Goal: Task Accomplishment & Management: Manage account settings

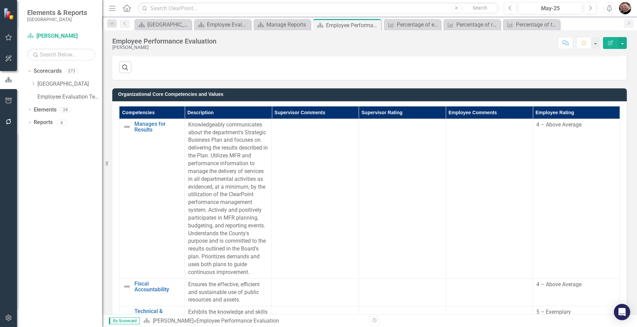
scroll to position [476, 0]
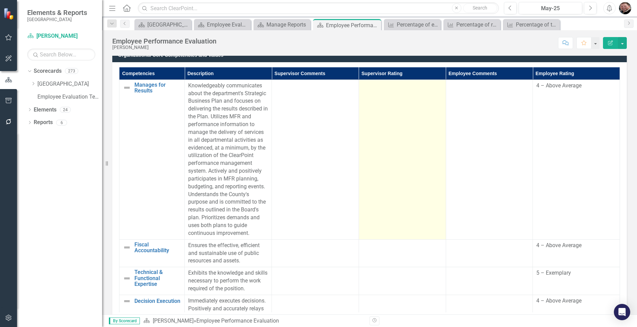
click at [419, 169] on td at bounding box center [402, 160] width 87 height 160
click at [419, 168] on td at bounding box center [402, 160] width 87 height 160
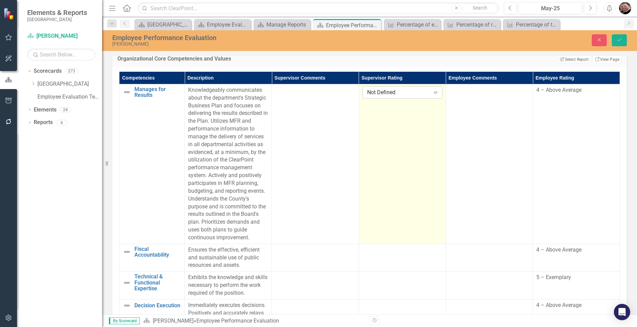
click at [430, 89] on div "Expand" at bounding box center [435, 92] width 12 height 11
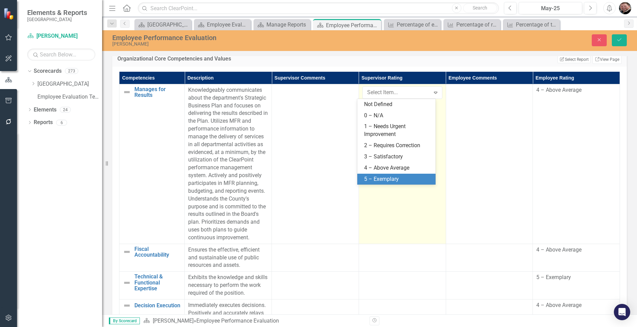
click at [380, 178] on div "5 – Exemplary" at bounding box center [397, 180] width 67 height 8
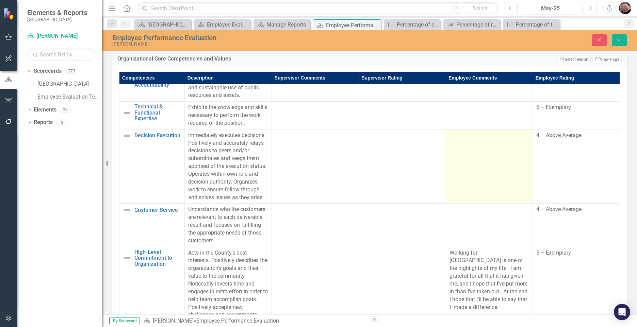
scroll to position [136, 0]
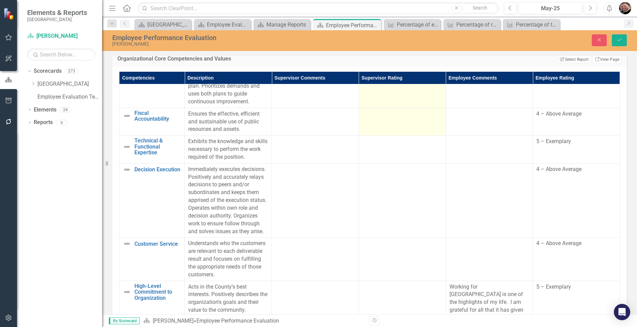
click at [389, 136] on td at bounding box center [402, 122] width 87 height 28
click at [432, 119] on icon "Expand" at bounding box center [435, 116] width 7 height 5
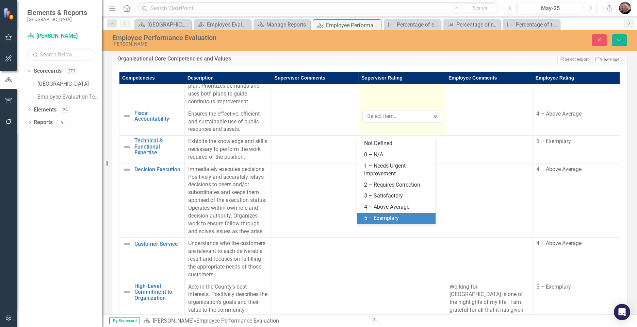
click at [394, 218] on div "5 – Exemplary" at bounding box center [397, 219] width 67 height 8
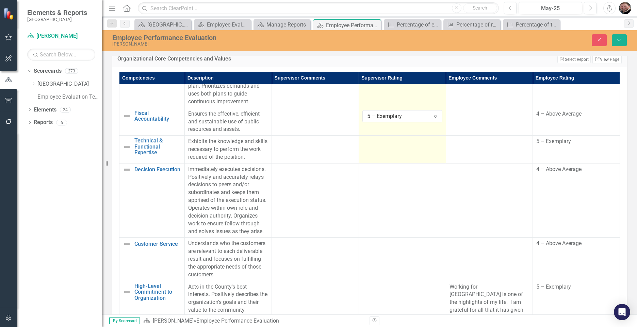
click at [406, 164] on td at bounding box center [402, 150] width 87 height 28
click at [432, 147] on icon "Expand" at bounding box center [435, 143] width 7 height 5
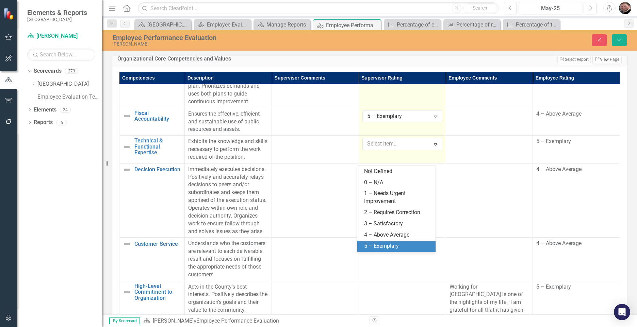
click at [389, 245] on div "5 – Exemplary" at bounding box center [397, 247] width 67 height 8
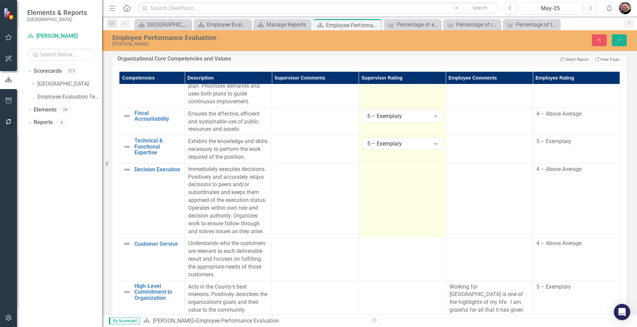
click at [397, 236] on td at bounding box center [402, 200] width 87 height 75
click at [432, 175] on icon "Expand" at bounding box center [435, 171] width 7 height 5
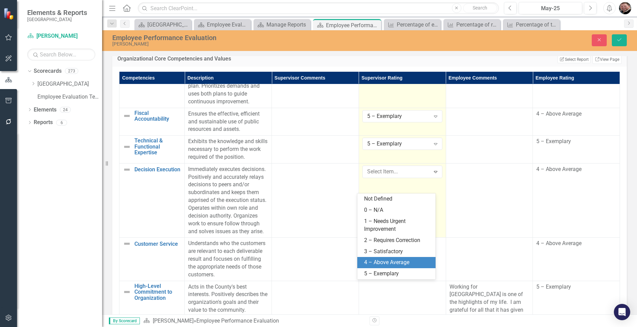
click at [384, 261] on div "4 – Above Average" at bounding box center [397, 263] width 67 height 8
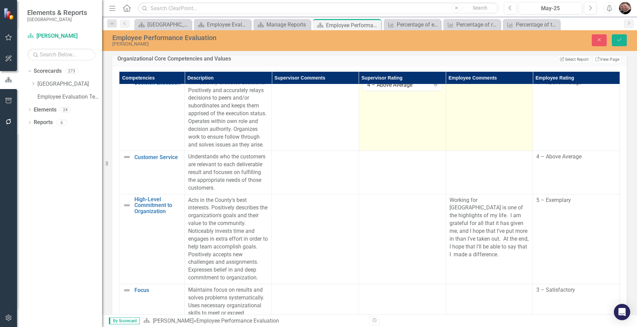
scroll to position [238, 0]
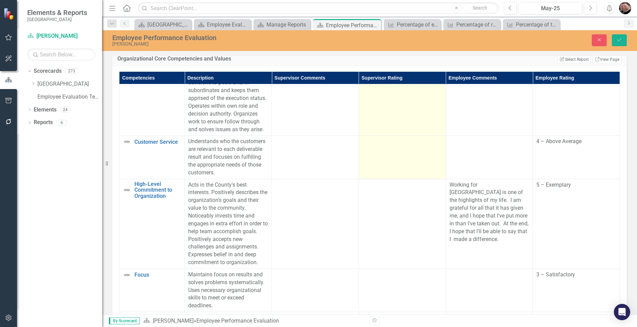
click at [404, 179] on td at bounding box center [402, 157] width 87 height 43
click at [432, 147] on icon "Expand" at bounding box center [435, 143] width 7 height 5
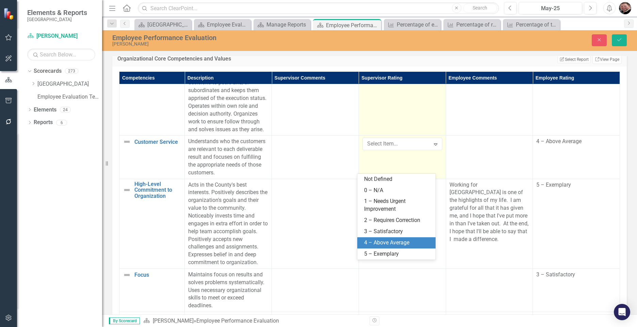
click at [384, 241] on div "4 – Above Average" at bounding box center [397, 243] width 67 height 8
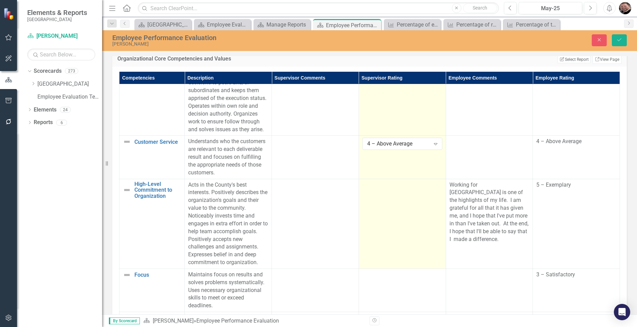
click at [399, 231] on td at bounding box center [402, 224] width 87 height 90
click at [432, 190] on icon "Expand" at bounding box center [435, 187] width 7 height 5
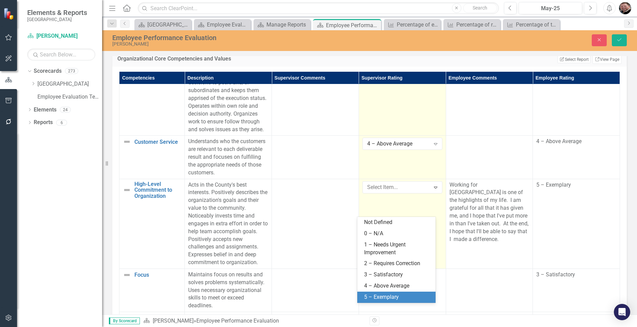
drag, startPoint x: 383, startPoint y: 295, endPoint x: 398, endPoint y: 287, distance: 16.3
click at [385, 295] on div "5 – Exemplary" at bounding box center [397, 298] width 67 height 8
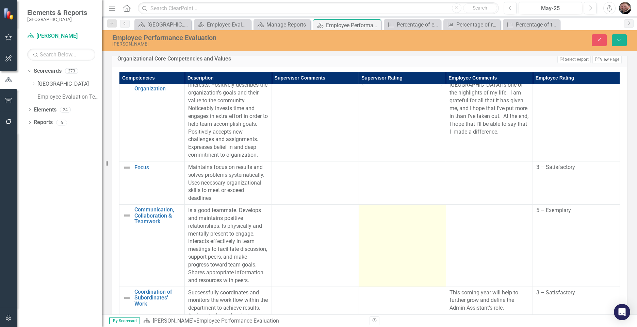
scroll to position [374, 0]
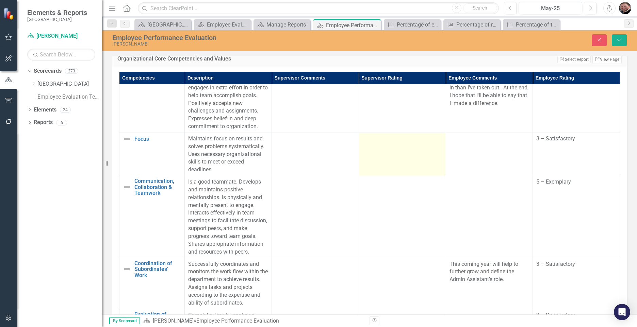
click at [412, 176] on td at bounding box center [402, 154] width 87 height 43
click at [432, 144] on icon "Expand" at bounding box center [435, 140] width 7 height 5
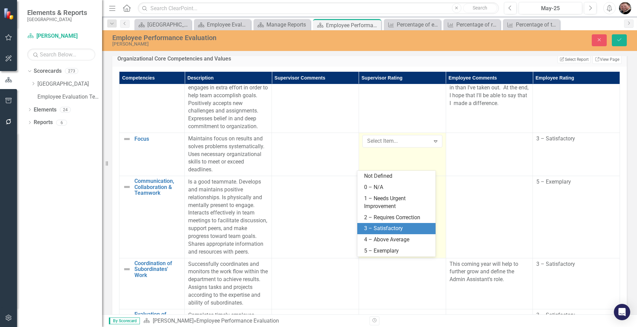
click at [387, 228] on div "3 – Satisfactory" at bounding box center [397, 229] width 67 height 8
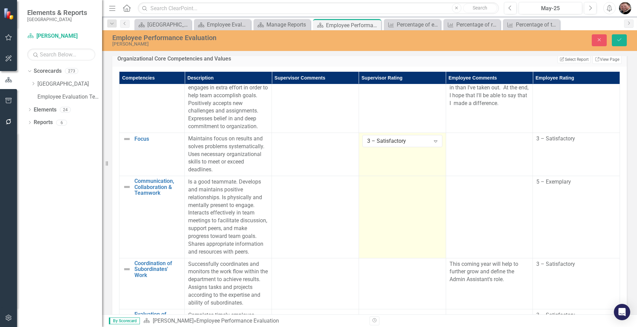
click at [395, 240] on td at bounding box center [402, 217] width 87 height 82
click at [432, 187] on icon "Expand" at bounding box center [435, 184] width 7 height 5
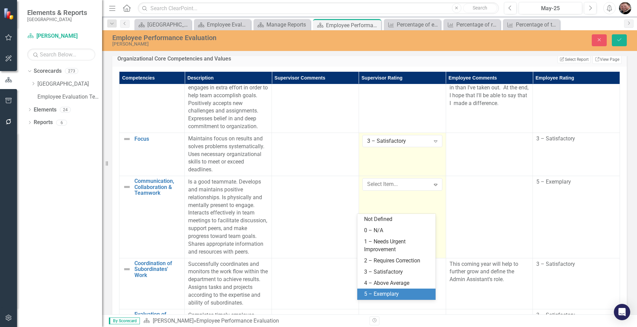
click at [387, 291] on div "5 – Exemplary" at bounding box center [397, 295] width 67 height 8
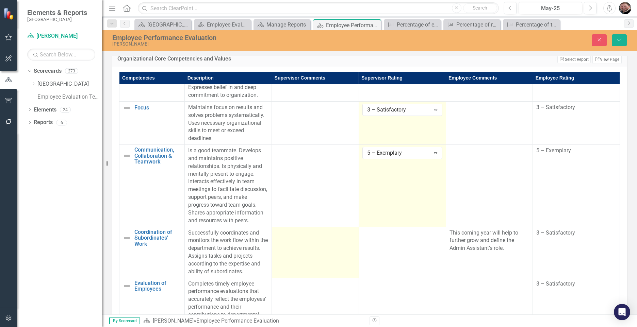
scroll to position [456, 0]
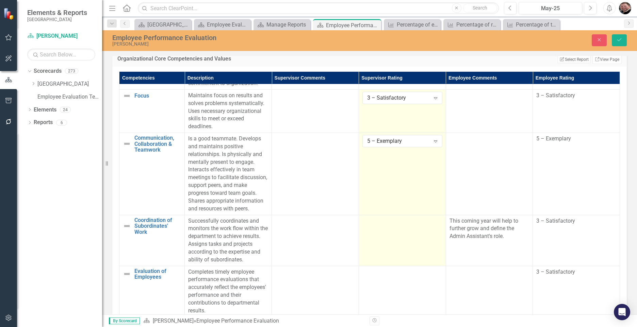
click at [390, 226] on td at bounding box center [402, 240] width 87 height 51
click at [432, 221] on icon "Expand" at bounding box center [435, 223] width 7 height 5
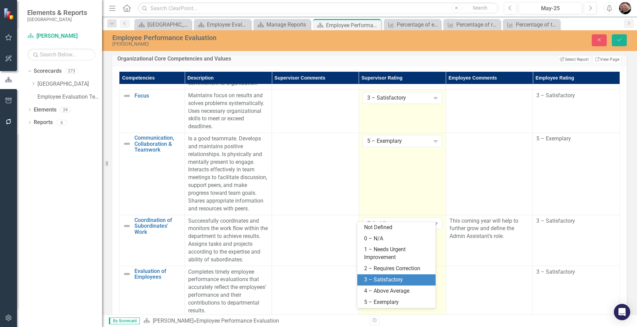
click at [381, 277] on div "3 – Satisfactory" at bounding box center [397, 280] width 67 height 8
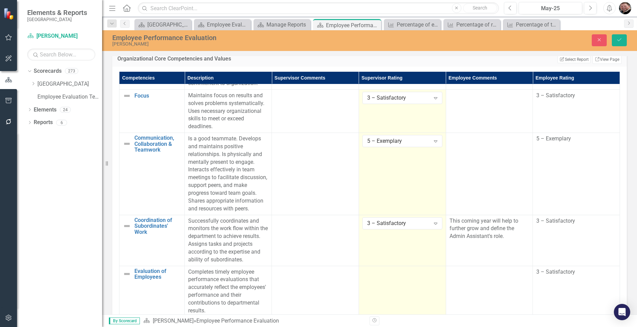
click at [395, 285] on td at bounding box center [402, 291] width 87 height 51
click at [432, 275] on icon "Expand" at bounding box center [435, 274] width 7 height 5
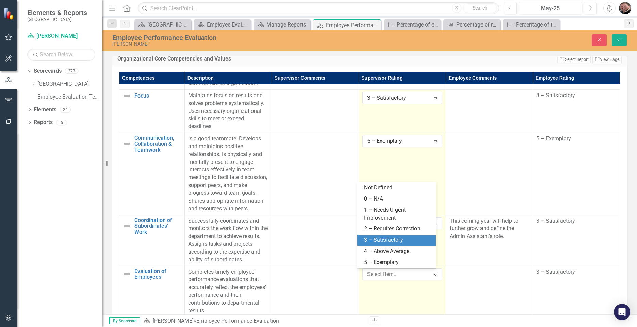
click at [393, 241] on div "3 – Satisfactory" at bounding box center [397, 240] width 67 height 8
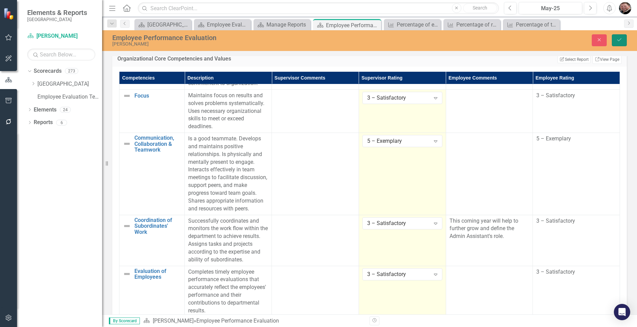
click at [618, 38] on icon "Save" at bounding box center [619, 39] width 6 height 5
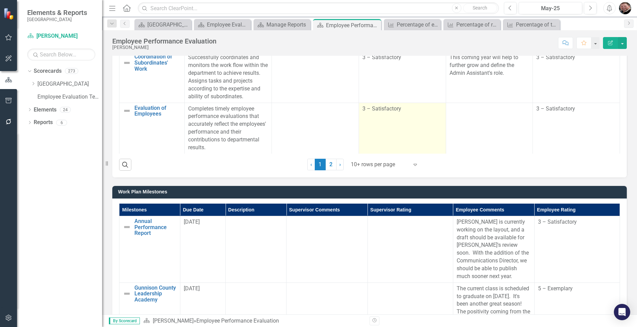
scroll to position [646, 0]
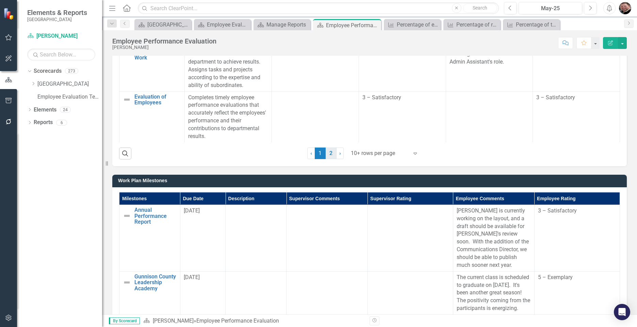
click at [326, 154] on link "2" at bounding box center [331, 154] width 11 height 12
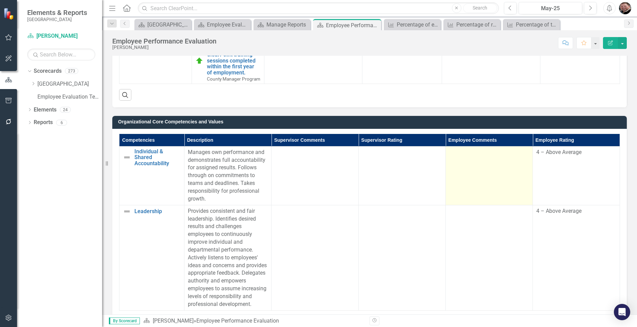
scroll to position [408, 0]
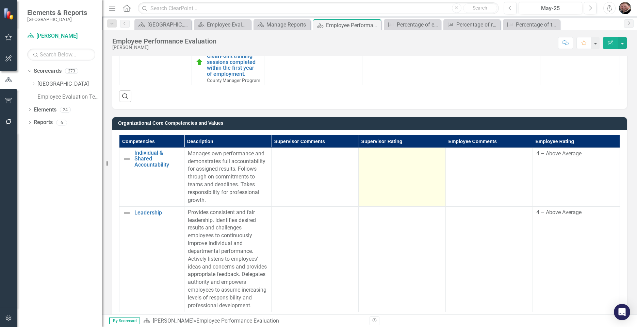
click at [382, 177] on td at bounding box center [402, 177] width 87 height 59
click at [381, 177] on td at bounding box center [402, 177] width 87 height 59
click at [404, 177] on td at bounding box center [402, 177] width 87 height 59
click at [402, 177] on td at bounding box center [402, 177] width 87 height 59
click at [400, 186] on td at bounding box center [402, 177] width 87 height 59
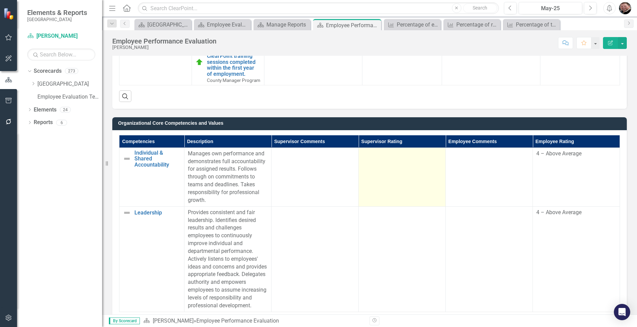
click at [400, 186] on td at bounding box center [402, 177] width 87 height 59
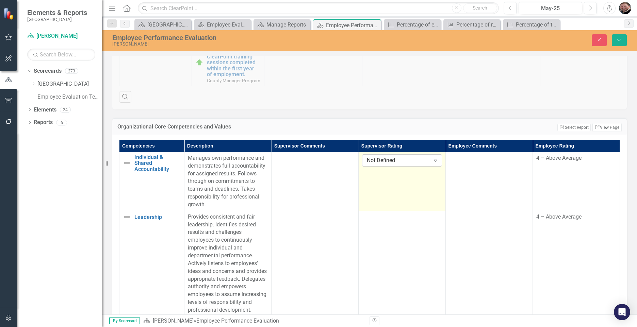
click at [434, 160] on icon at bounding box center [435, 161] width 3 height 2
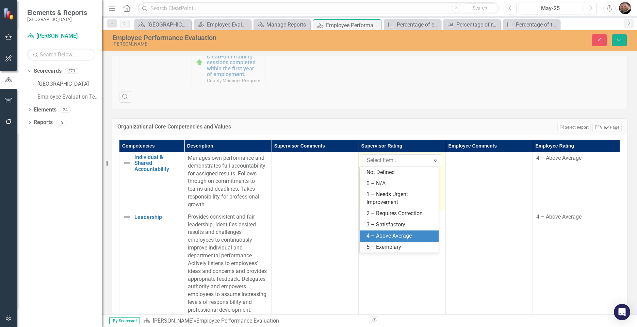
click at [384, 231] on div "4 – Above Average" at bounding box center [399, 236] width 79 height 11
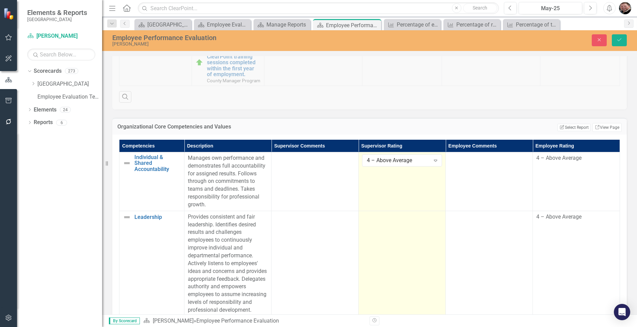
click at [391, 234] on td at bounding box center [402, 263] width 87 height 105
click at [432, 218] on icon "Expand" at bounding box center [435, 219] width 7 height 5
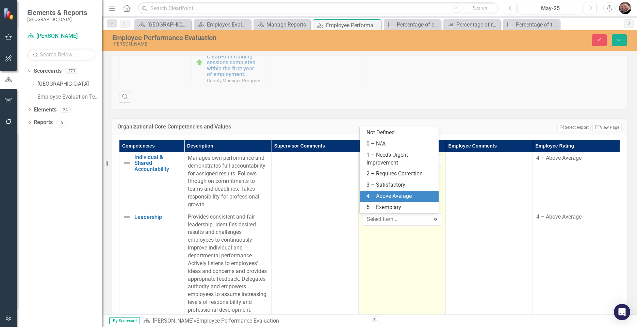
click at [407, 198] on div "4 – Above Average" at bounding box center [400, 197] width 68 height 8
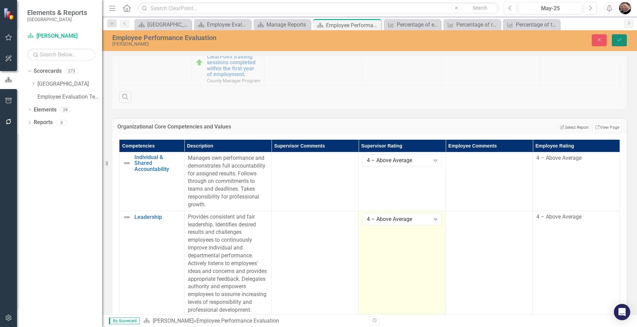
click at [622, 40] on icon "Save" at bounding box center [619, 39] width 6 height 5
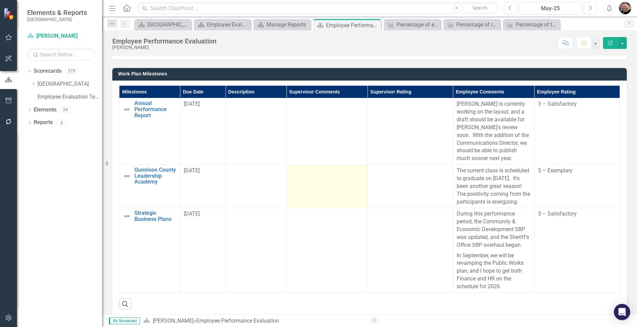
scroll to position [748, 0]
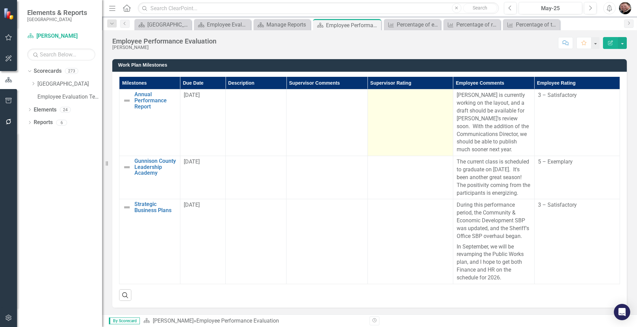
click at [391, 146] on td at bounding box center [409, 122] width 85 height 67
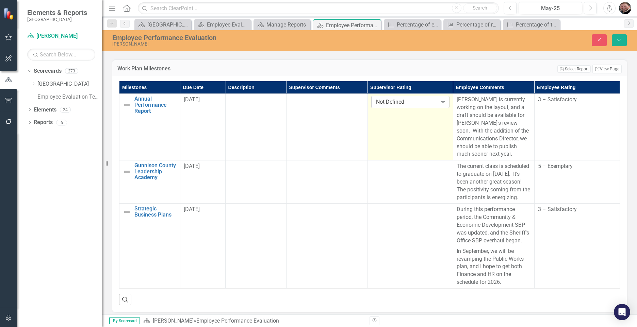
click at [440, 104] on icon "Expand" at bounding box center [443, 101] width 7 height 5
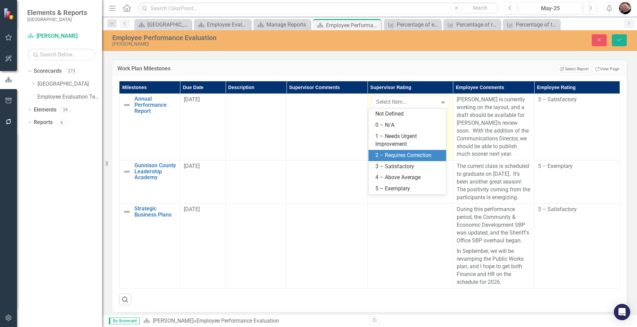
click at [385, 155] on div "2 – Requires Correction" at bounding box center [408, 156] width 67 height 8
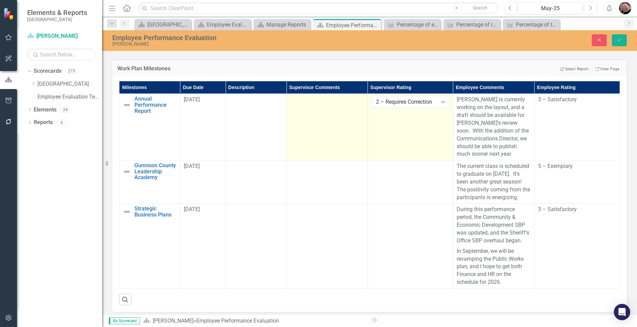
click at [323, 132] on td at bounding box center [326, 127] width 81 height 67
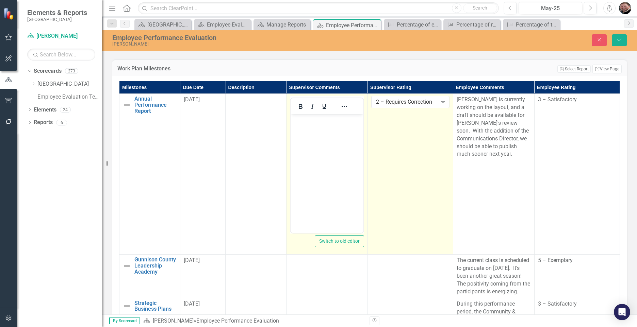
scroll to position [0, 0]
click at [325, 131] on body "Rich Text Area. Press ALT-0 for help." at bounding box center [327, 165] width 73 height 102
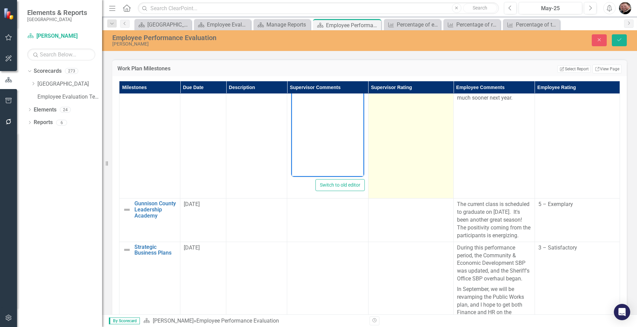
scroll to position [71, 0]
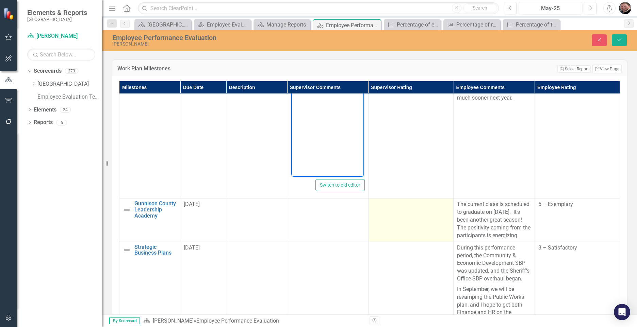
click at [397, 221] on td at bounding box center [410, 220] width 85 height 43
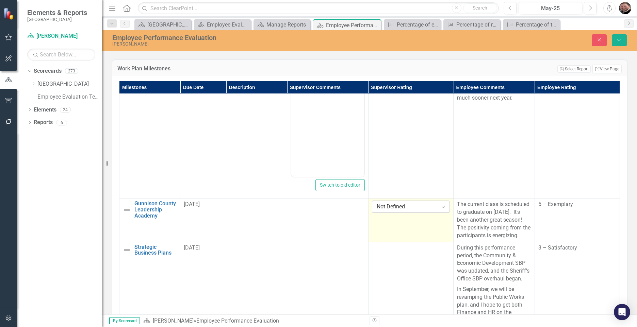
click at [440, 204] on icon "Expand" at bounding box center [443, 206] width 7 height 5
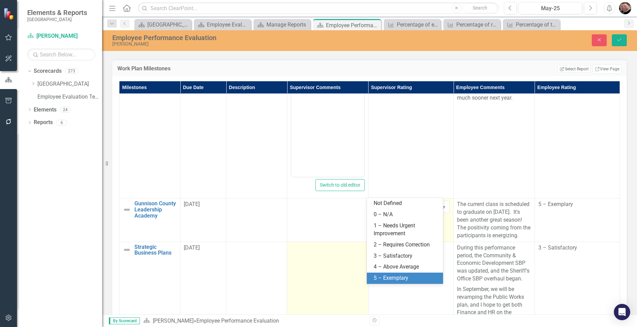
drag, startPoint x: 401, startPoint y: 277, endPoint x: 352, endPoint y: 257, distance: 53.4
click at [399, 274] on div "5 – Exemplary" at bounding box center [405, 278] width 76 height 11
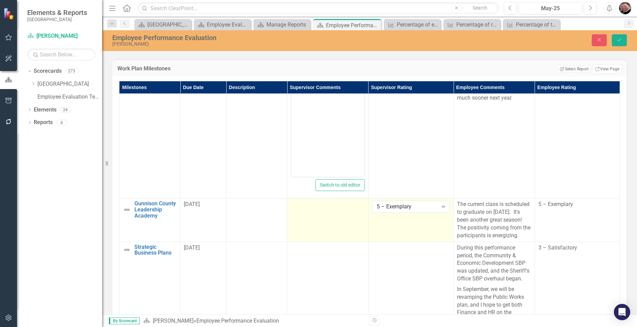
click at [323, 227] on td at bounding box center [327, 220] width 81 height 43
click at [323, 226] on td at bounding box center [327, 220] width 81 height 43
click at [325, 219] on td at bounding box center [327, 220] width 81 height 43
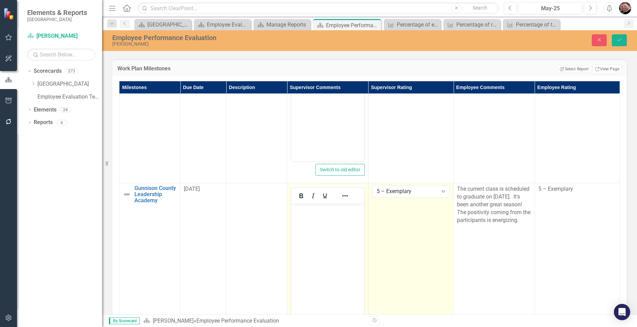
scroll to position [0, 0]
click at [309, 222] on body "Rich Text Area. Press ALT-0 for help." at bounding box center [327, 255] width 73 height 102
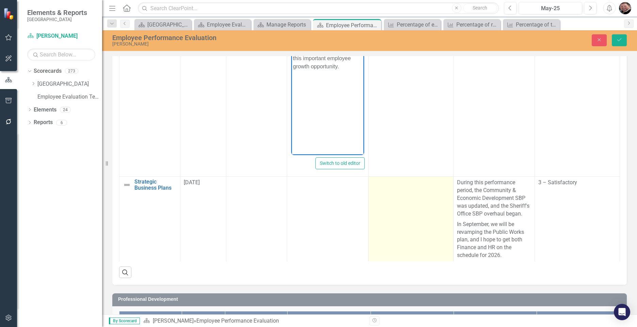
scroll to position [817, 0]
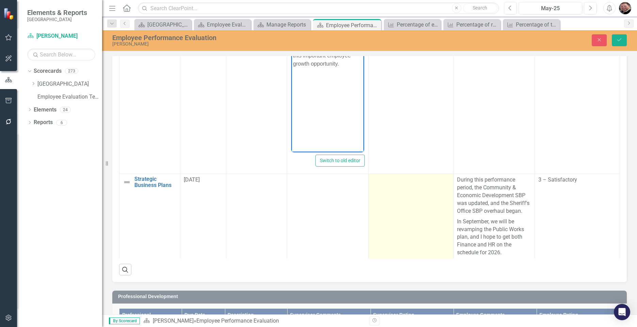
click at [405, 236] on td at bounding box center [410, 216] width 85 height 85
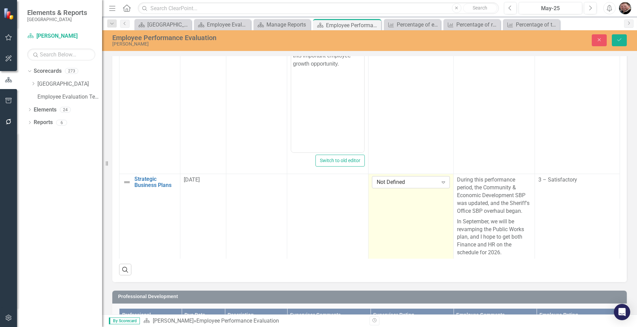
click at [440, 180] on icon "Expand" at bounding box center [443, 182] width 7 height 5
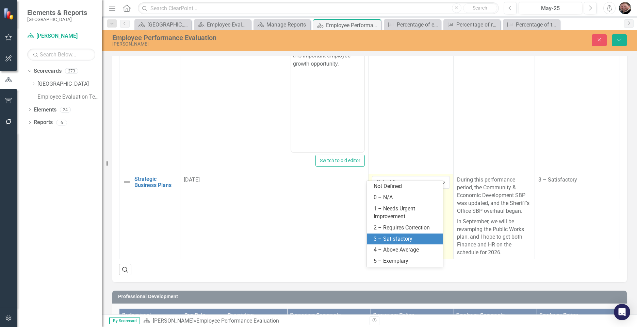
drag, startPoint x: 393, startPoint y: 238, endPoint x: 391, endPoint y: 234, distance: 4.4
click at [394, 237] on div "3 – Satisfactory" at bounding box center [406, 239] width 65 height 8
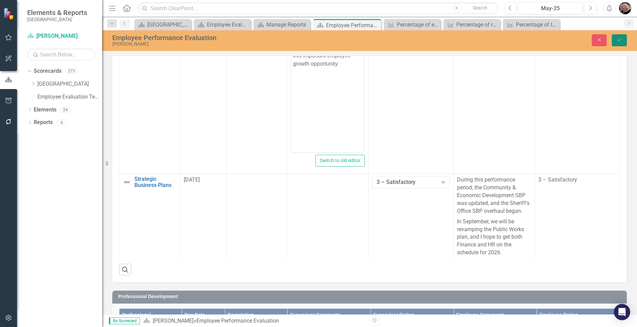
click at [617, 38] on icon "Save" at bounding box center [619, 39] width 6 height 5
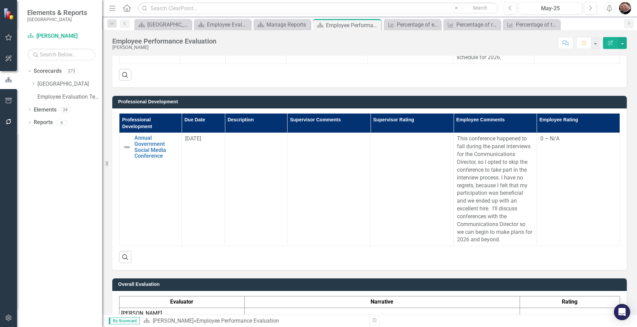
scroll to position [987, 0]
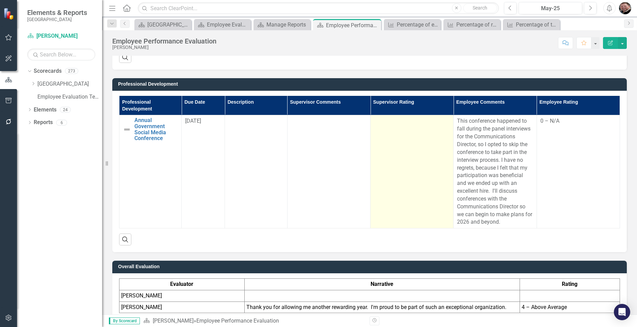
click at [424, 202] on td at bounding box center [411, 171] width 83 height 113
click at [424, 201] on td at bounding box center [411, 171] width 83 height 113
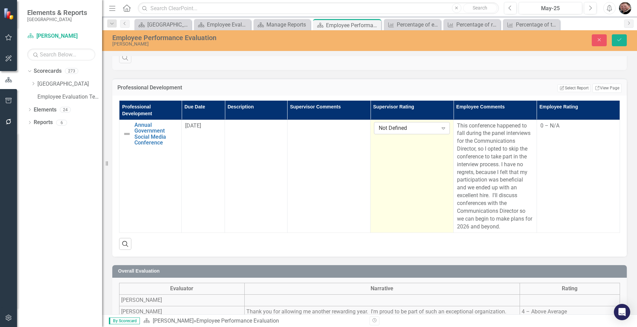
click at [444, 134] on div "Expand" at bounding box center [443, 128] width 12 height 11
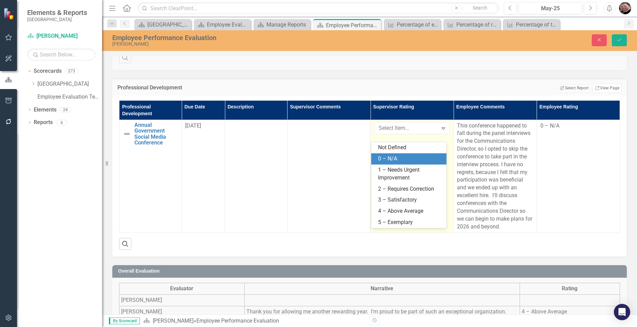
click at [403, 158] on div "0 – N/A" at bounding box center [410, 159] width 64 height 8
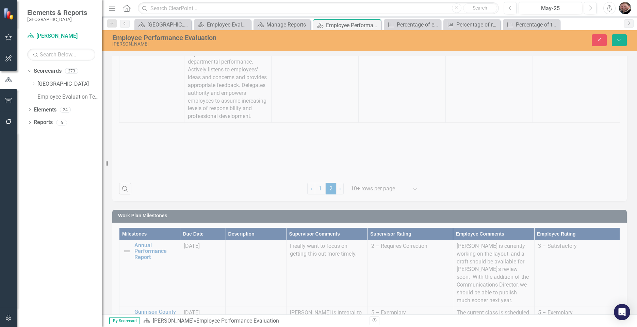
scroll to position [479, 0]
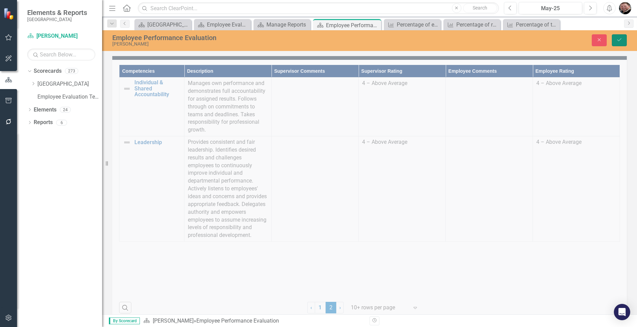
click at [620, 40] on icon "Save" at bounding box center [619, 39] width 6 height 5
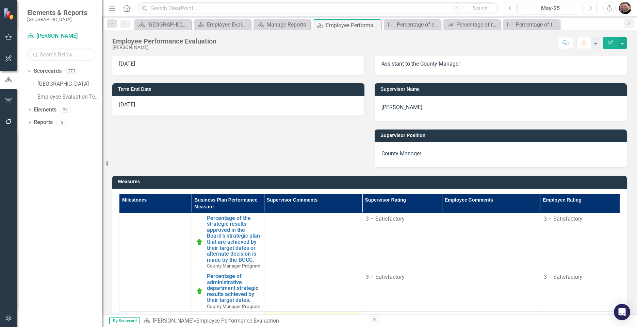
scroll to position [204, 0]
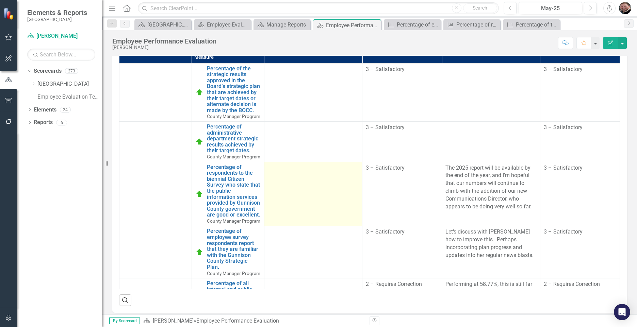
click at [292, 204] on td at bounding box center [313, 194] width 98 height 64
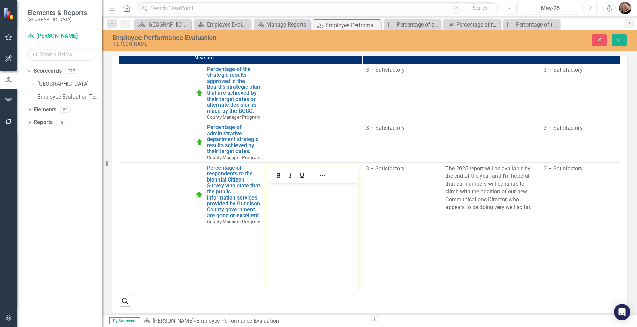
scroll to position [0, 0]
click at [292, 192] on p "Rich Text Area. Press ALT-0 for help." at bounding box center [313, 189] width 86 height 8
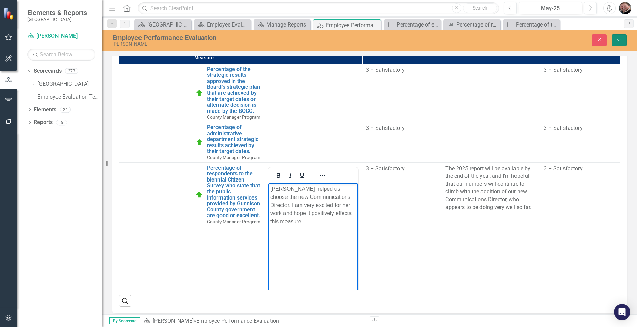
click at [621, 41] on icon "Save" at bounding box center [619, 39] width 6 height 5
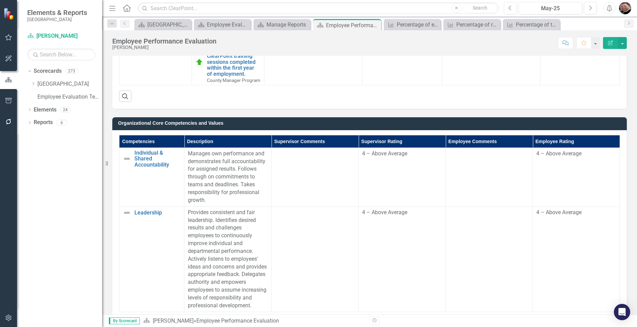
scroll to position [578, 0]
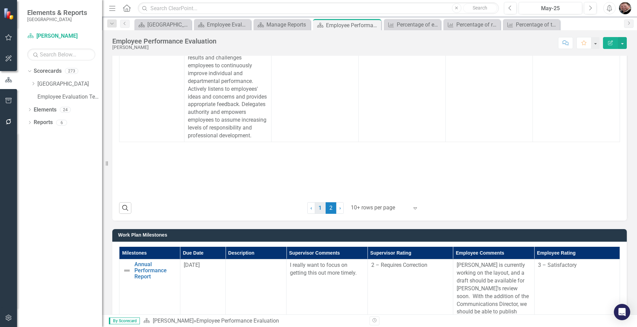
click at [318, 209] on link "1" at bounding box center [320, 208] width 11 height 12
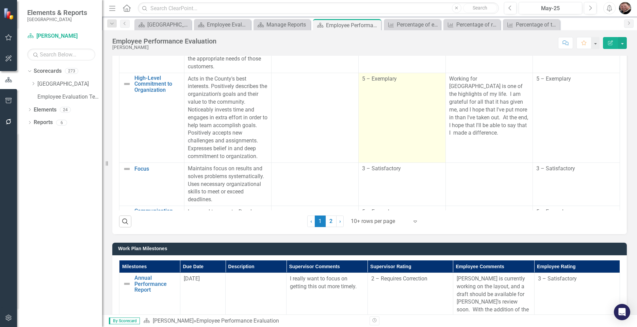
scroll to position [238, 0]
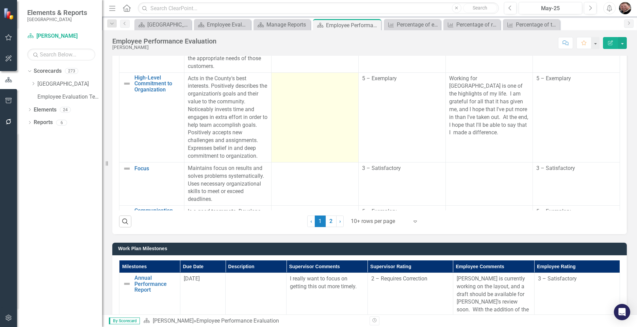
click at [311, 145] on td at bounding box center [314, 117] width 87 height 90
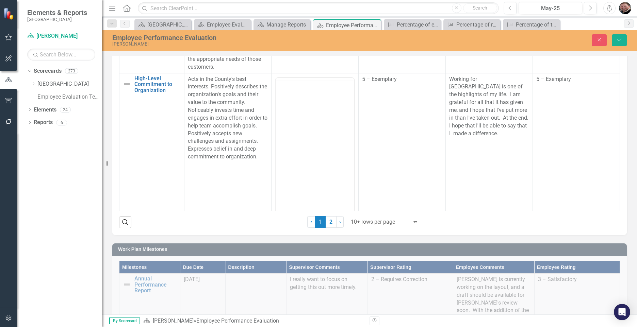
scroll to position [0, 0]
click at [300, 109] on body "Rich Text Area. Press ALT-0 for help." at bounding box center [315, 145] width 79 height 102
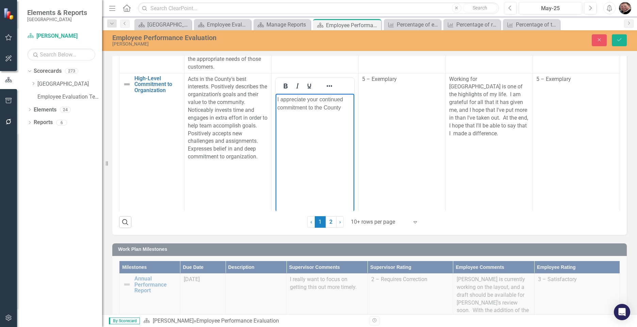
click at [345, 107] on p "I appreciate your continued commitment to the County" at bounding box center [314, 103] width 75 height 16
click at [619, 37] on button "Save" at bounding box center [619, 40] width 15 height 12
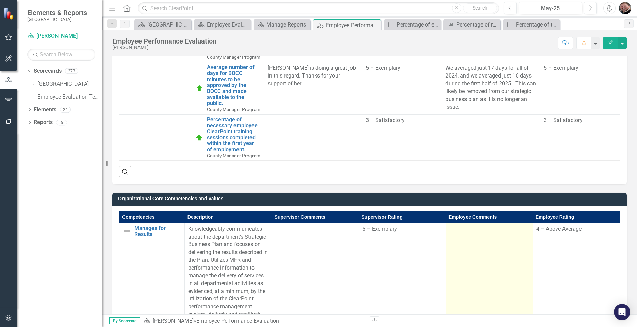
scroll to position [408, 0]
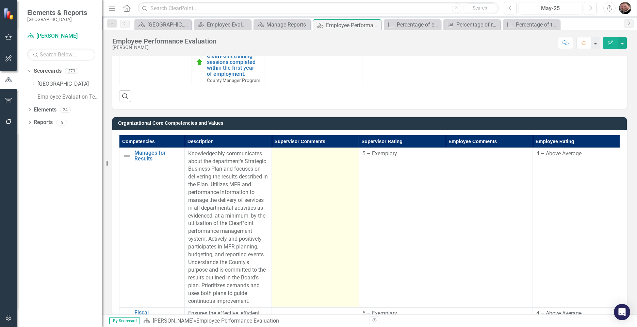
click at [278, 183] on td at bounding box center [315, 228] width 87 height 160
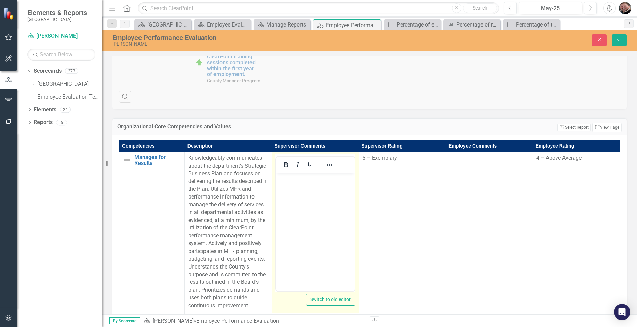
scroll to position [0, 0]
drag, startPoint x: 303, startPoint y: 184, endPoint x: 313, endPoint y: 185, distance: 9.9
click at [303, 184] on body "Rich Text Area. Press ALT-0 for help." at bounding box center [315, 223] width 79 height 102
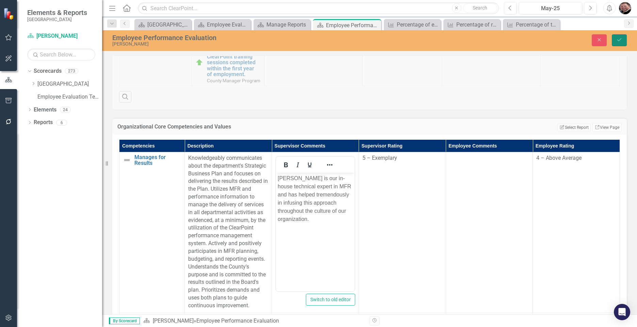
click at [619, 37] on button "Save" at bounding box center [619, 40] width 15 height 12
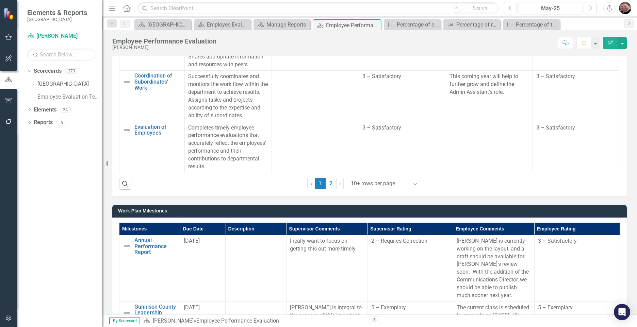
scroll to position [680, 0]
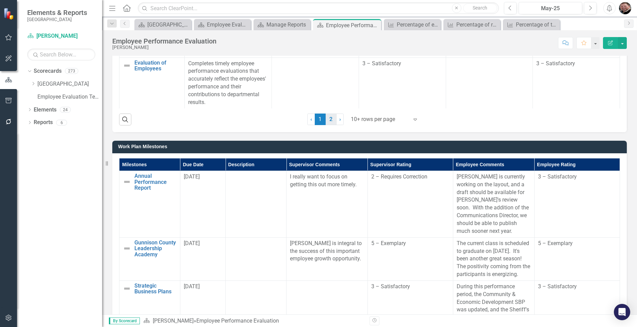
click at [329, 119] on link "2" at bounding box center [331, 120] width 11 height 12
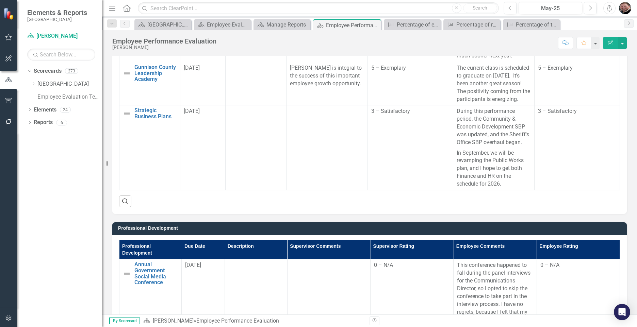
scroll to position [851, 0]
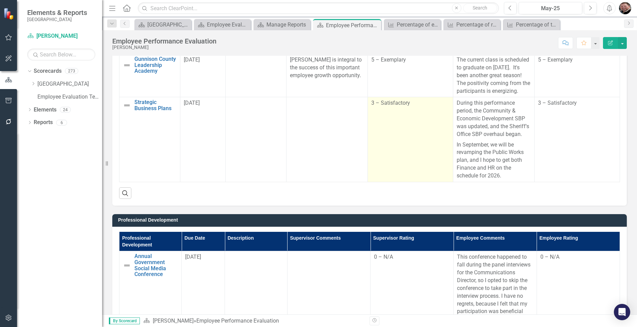
click at [391, 155] on td "3 – Satisfactory" at bounding box center [409, 139] width 85 height 85
click at [392, 154] on td "3 – Satisfactory" at bounding box center [409, 139] width 85 height 85
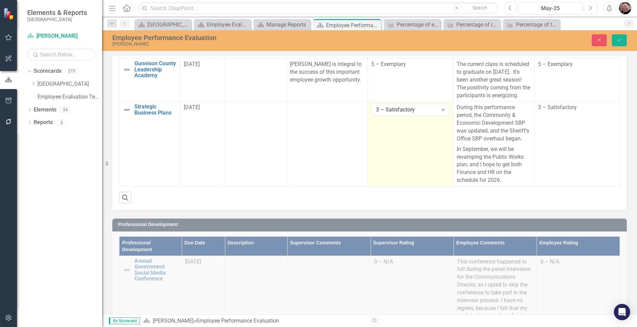
scroll to position [855, 0]
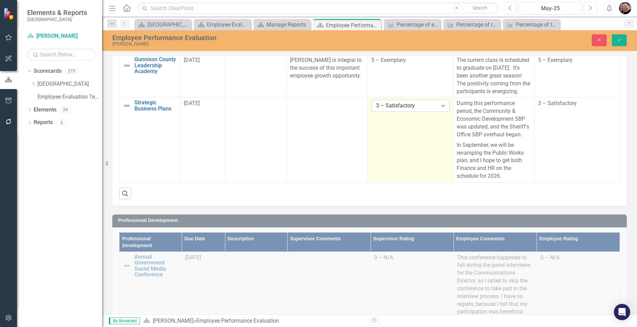
click at [440, 109] on icon "Expand" at bounding box center [443, 105] width 7 height 5
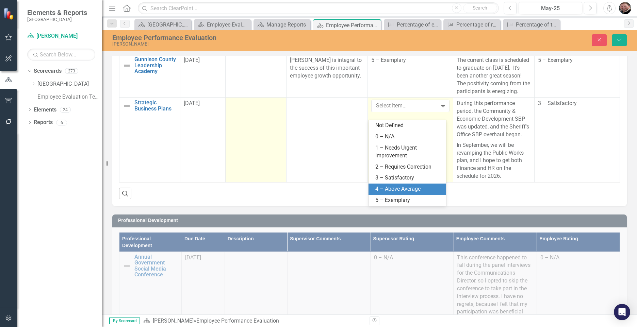
drag, startPoint x: 399, startPoint y: 185, endPoint x: 282, endPoint y: 153, distance: 121.0
click at [395, 183] on div "Not Defined 0 – N/A 1 – Needs Urgent Improvement 2 – Requires Correction 3 – Sa…" at bounding box center [407, 163] width 78 height 86
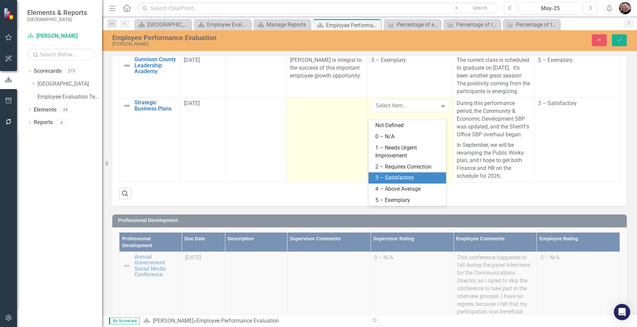
click at [298, 141] on td at bounding box center [326, 140] width 81 height 85
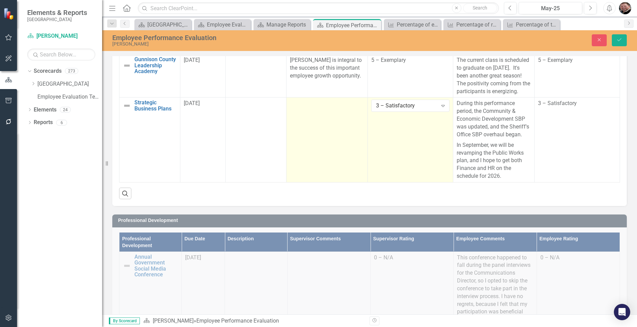
click at [298, 141] on td at bounding box center [326, 140] width 81 height 85
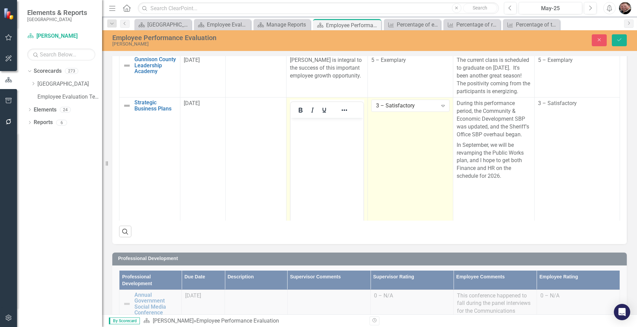
scroll to position [0, 0]
click at [310, 128] on p "Rich Text Area. Press ALT-0 for help." at bounding box center [327, 124] width 69 height 8
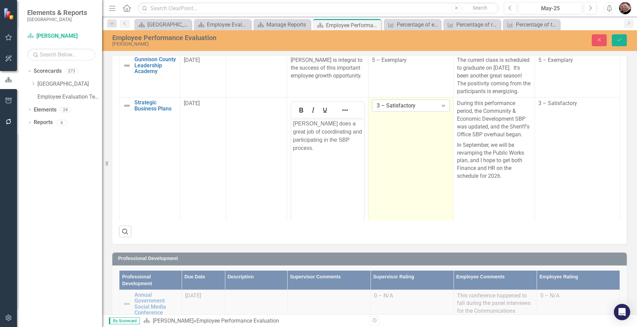
click at [440, 109] on icon "Expand" at bounding box center [443, 105] width 7 height 5
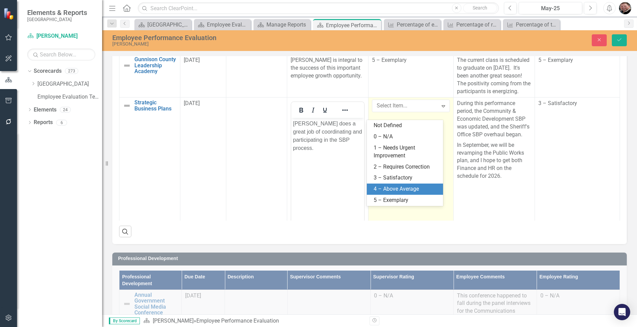
drag, startPoint x: 393, startPoint y: 188, endPoint x: 408, endPoint y: 171, distance: 22.4
click at [393, 187] on div "4 – Above Average" at bounding box center [406, 189] width 65 height 8
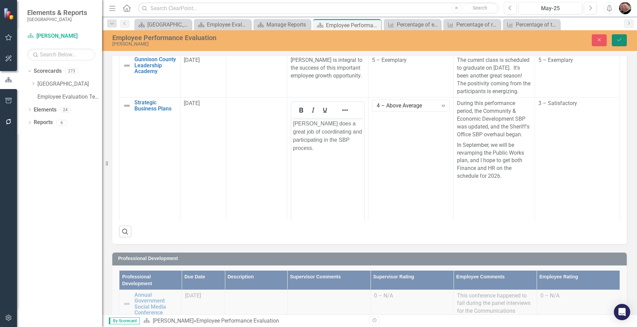
click at [621, 39] on icon "Save" at bounding box center [619, 39] width 6 height 5
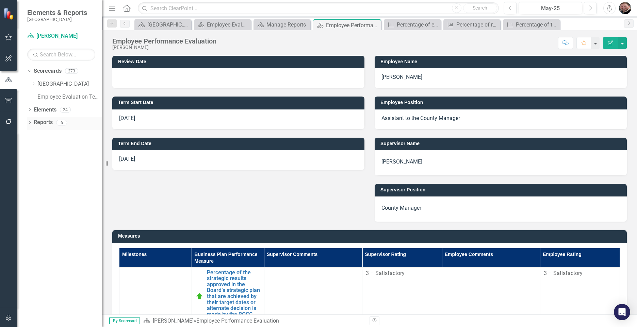
click at [30, 123] on icon "Dropdown" at bounding box center [29, 123] width 5 height 4
click at [48, 132] on link "Scorecard Scorecard" at bounding box center [54, 135] width 34 height 8
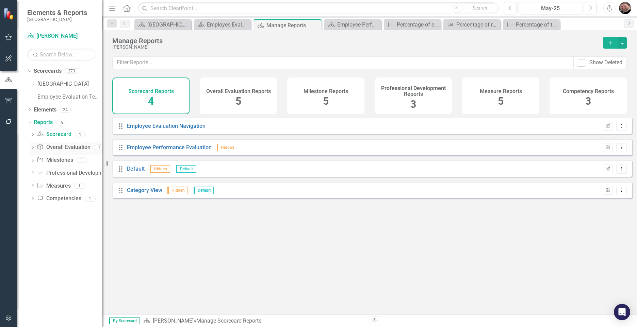
click at [55, 145] on link "Overall Evaluation Overall Evaluation" at bounding box center [63, 148] width 53 height 8
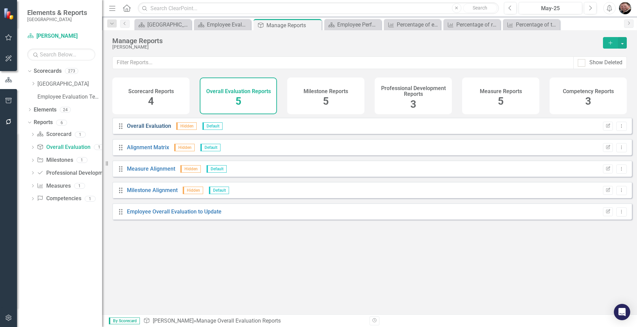
click at [143, 129] on link "Overall Evaluation" at bounding box center [149, 126] width 44 height 6
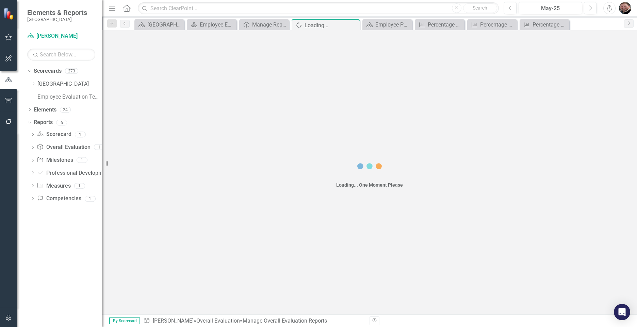
click at [142, 132] on div "Loading... One Moment Please" at bounding box center [369, 172] width 535 height 284
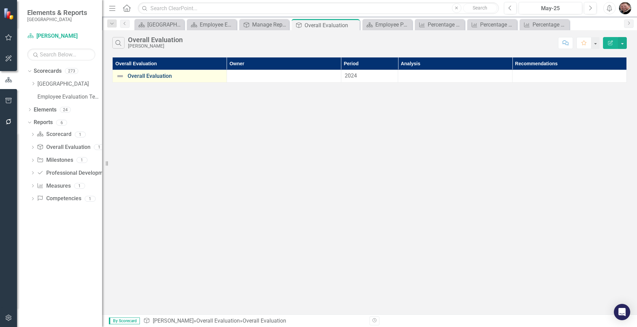
click at [149, 75] on link "Overall Evaluation" at bounding box center [176, 76] width 96 height 6
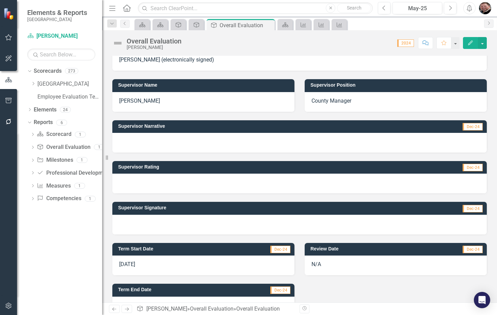
scroll to position [120, 0]
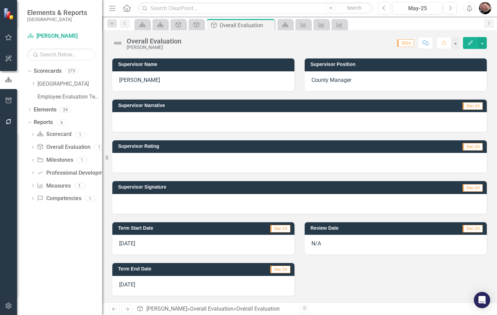
click at [260, 166] on div at bounding box center [299, 163] width 374 height 20
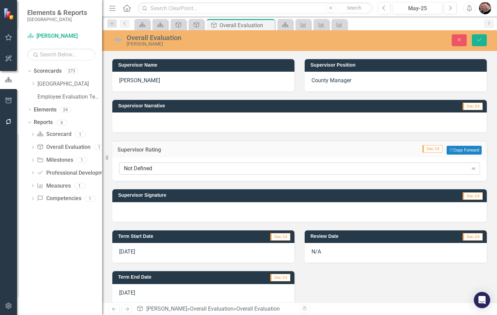
click at [470, 167] on icon "Expand" at bounding box center [473, 168] width 7 height 5
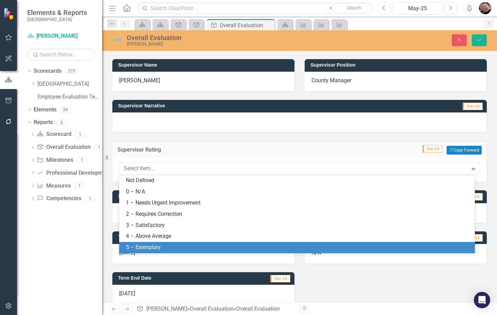
click at [163, 245] on div "5 – Exemplary" at bounding box center [298, 248] width 345 height 8
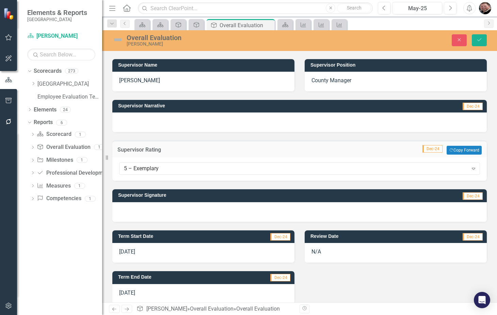
click at [171, 124] on div at bounding box center [299, 123] width 374 height 20
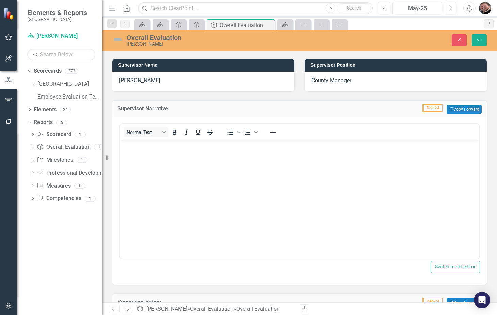
scroll to position [0, 0]
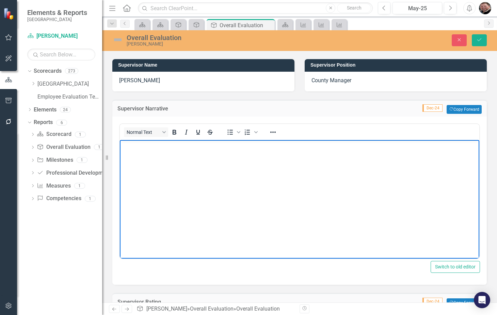
click at [152, 150] on body "Rich Text Area. Press ALT-0 for help." at bounding box center [299, 191] width 359 height 102
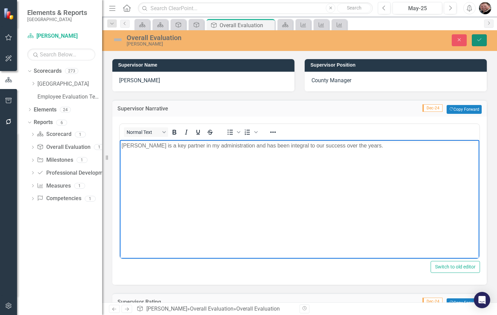
click at [481, 39] on icon "Save" at bounding box center [479, 39] width 6 height 5
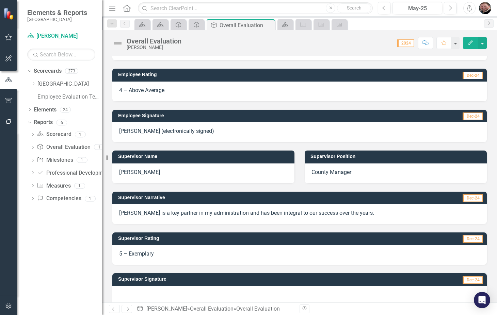
scroll to position [120, 0]
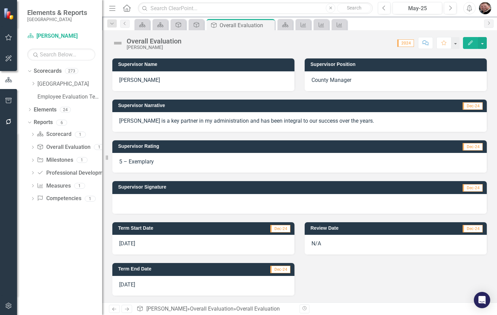
click at [135, 287] on span "[DATE]" at bounding box center [127, 285] width 16 height 6
click at [134, 286] on span "[DATE]" at bounding box center [127, 285] width 16 height 6
click at [138, 281] on div "[DATE]" at bounding box center [203, 286] width 182 height 20
click at [135, 282] on span "[DATE]" at bounding box center [127, 285] width 16 height 6
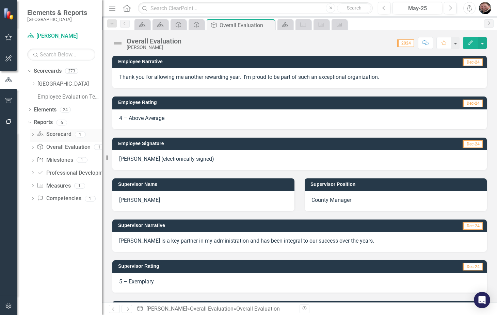
click at [51, 133] on link "Scorecard Scorecard" at bounding box center [54, 135] width 34 height 8
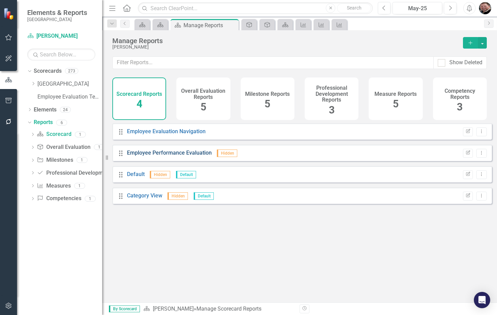
click at [157, 156] on link "Employee Performance Evaluation" at bounding box center [169, 153] width 85 height 6
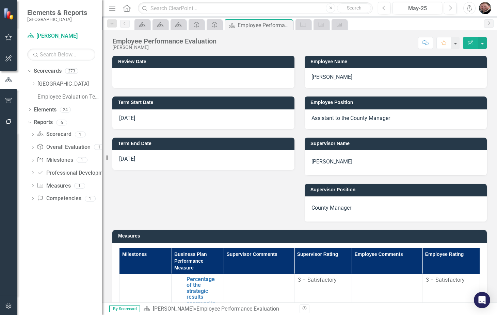
click at [145, 160] on p "[DATE]" at bounding box center [203, 159] width 168 height 8
click at [145, 159] on p "[DATE]" at bounding box center [203, 159] width 168 height 8
click at [139, 160] on p "[DATE]" at bounding box center [203, 159] width 168 height 8
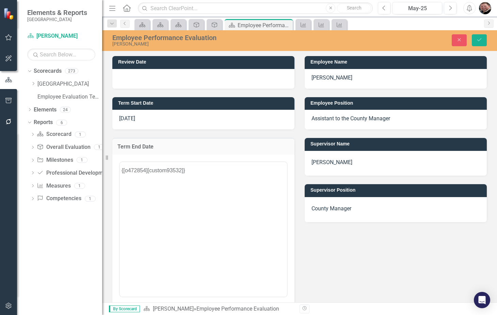
click at [139, 160] on div "<p>{[o472854][custom93532]}</p> Insert Data HTML Token Dropdown" at bounding box center [203, 241] width 168 height 162
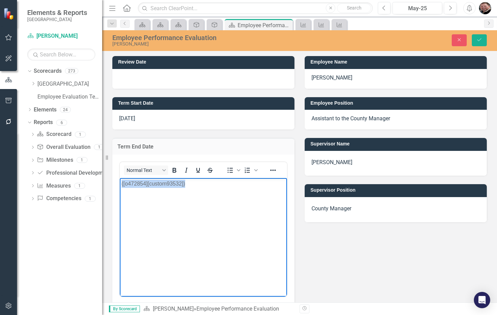
drag, startPoint x: 186, startPoint y: 186, endPoint x: 110, endPoint y: 184, distance: 76.6
click at [120, 184] on html "{[o472854][custom93532]}" at bounding box center [203, 229] width 167 height 102
click at [477, 38] on icon "Save" at bounding box center [479, 39] width 6 height 5
